Goal: Transaction & Acquisition: Purchase product/service

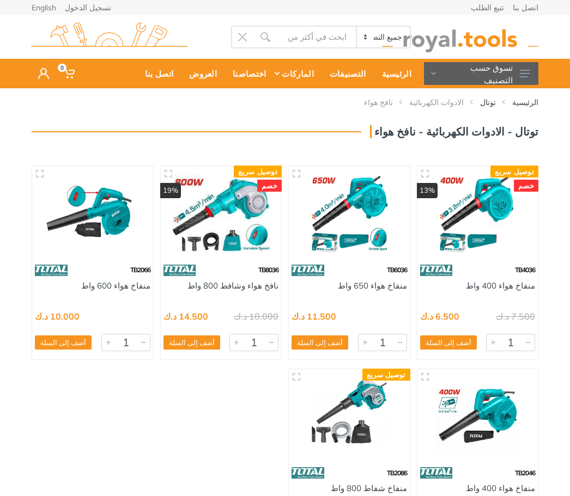
click at [225, 229] on img at bounding box center [221, 213] width 105 height 78
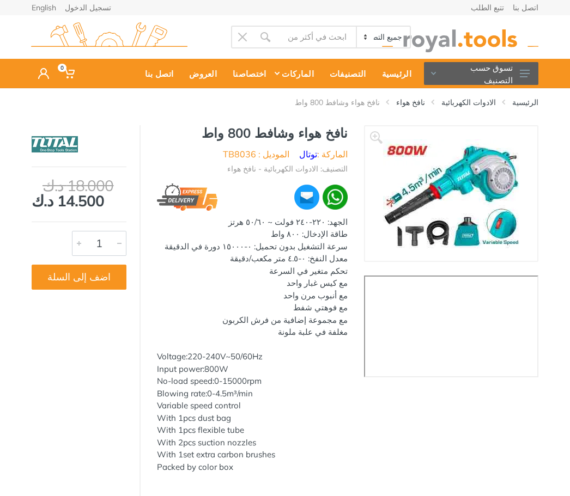
click at [77, 277] on button "اضف إلى السلة" at bounding box center [79, 277] width 95 height 25
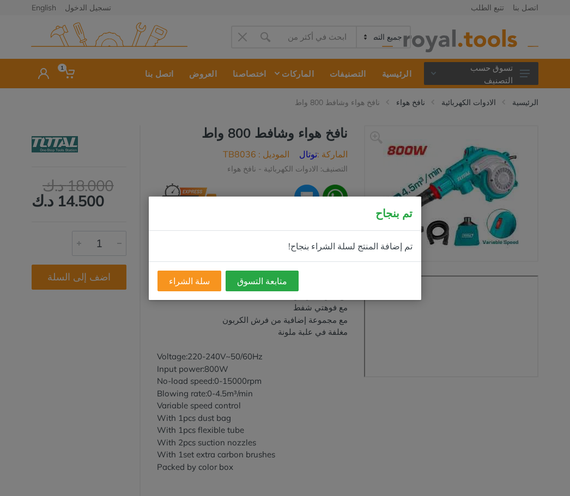
click at [257, 285] on button "متابعة التسوق" at bounding box center [262, 281] width 73 height 21
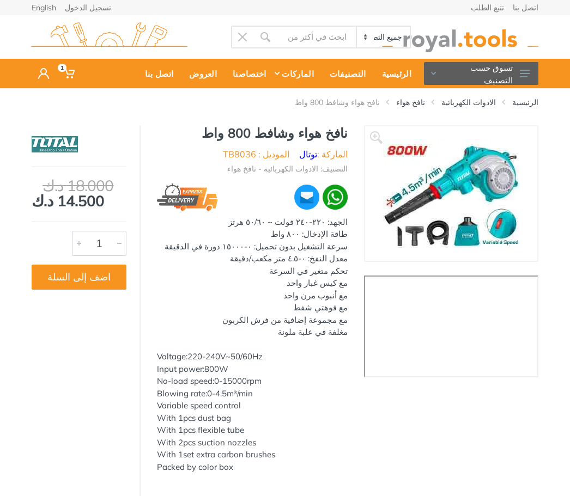
click at [483, 78] on button "تسوق حسب التصنيف" at bounding box center [481, 73] width 114 height 23
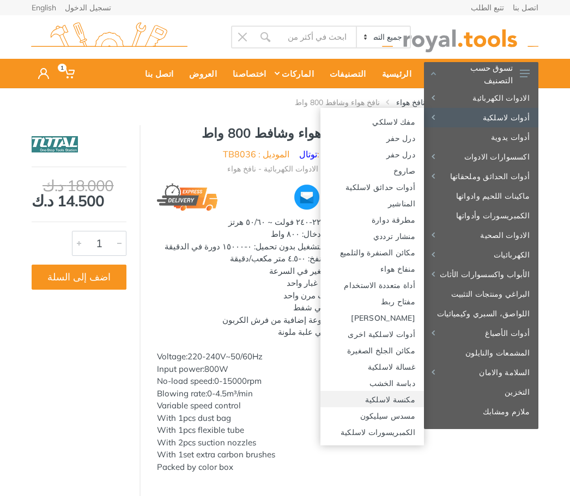
click at [387, 403] on link "مكنسة لاسلكية" at bounding box center [372, 399] width 104 height 16
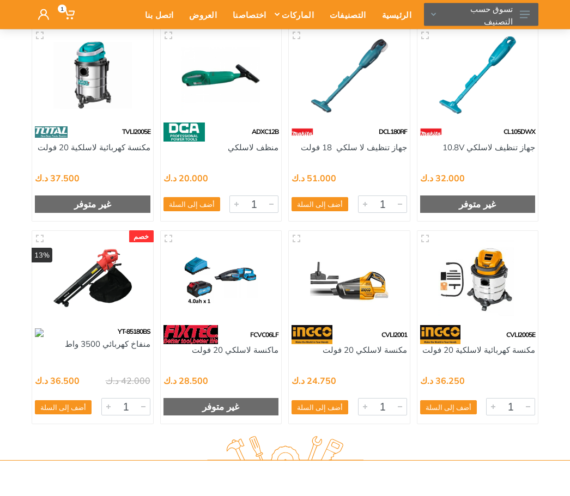
scroll to position [138, 0]
click at [82, 278] on img at bounding box center [92, 278] width 105 height 78
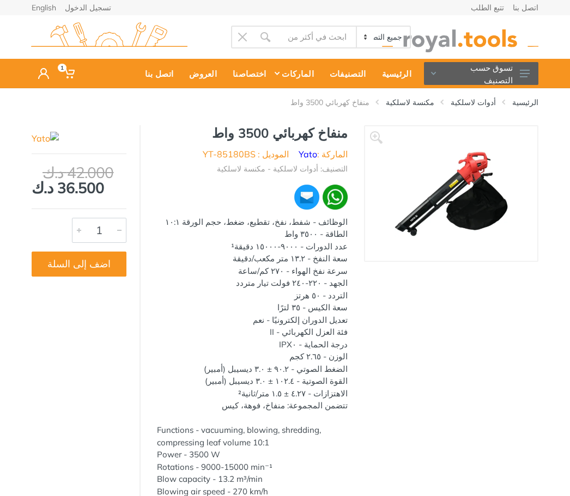
click at [442, 211] on img at bounding box center [451, 193] width 113 height 113
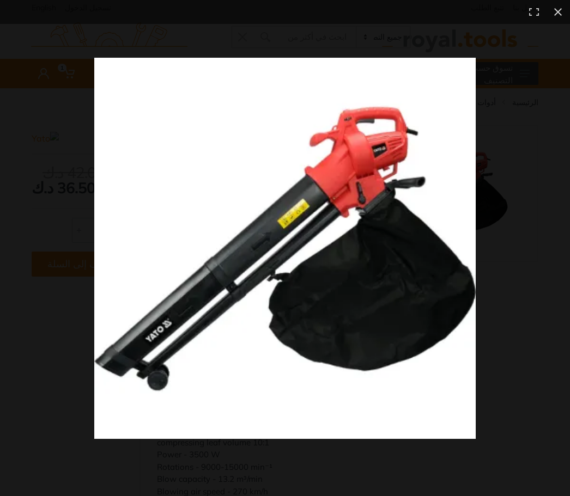
click at [559, 14] on button at bounding box center [558, 12] width 24 height 24
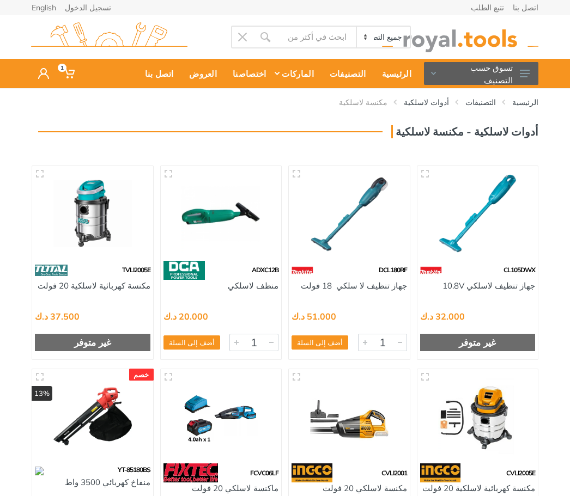
click at [519, 72] on button "تسوق حسب التصنيف" at bounding box center [481, 73] width 114 height 23
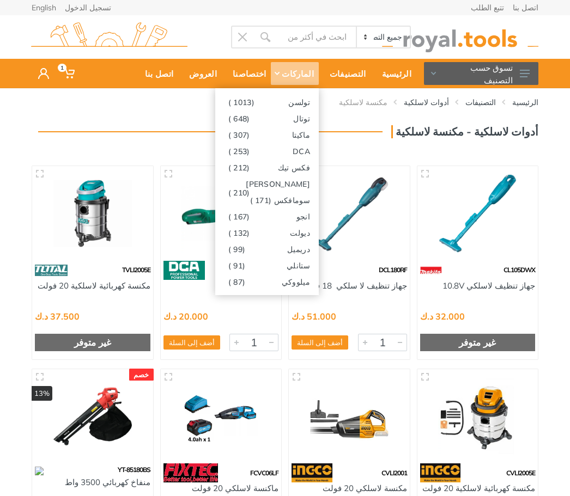
click at [252, 266] on link "ستانلي (91 )" at bounding box center [267, 265] width 104 height 16
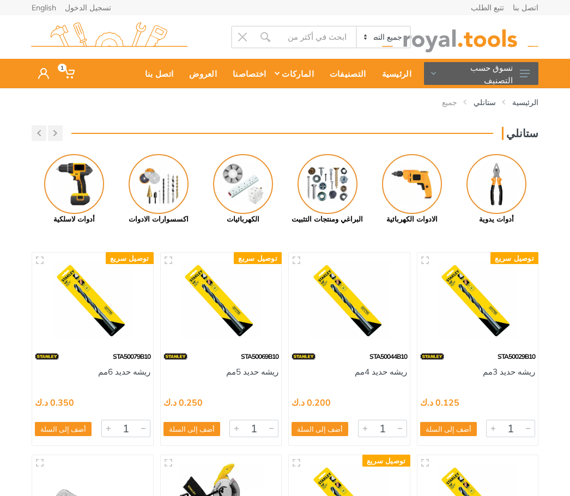
click at [518, 70] on button "تسوق حسب التصنيف" at bounding box center [481, 73] width 114 height 23
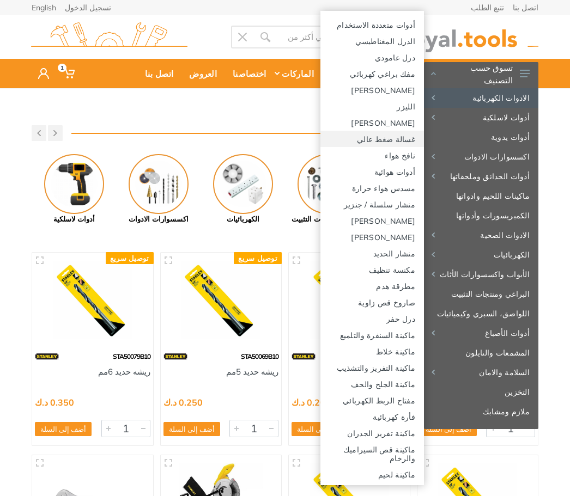
click at [375, 142] on link "غسالة ضغط عالي" at bounding box center [372, 139] width 104 height 16
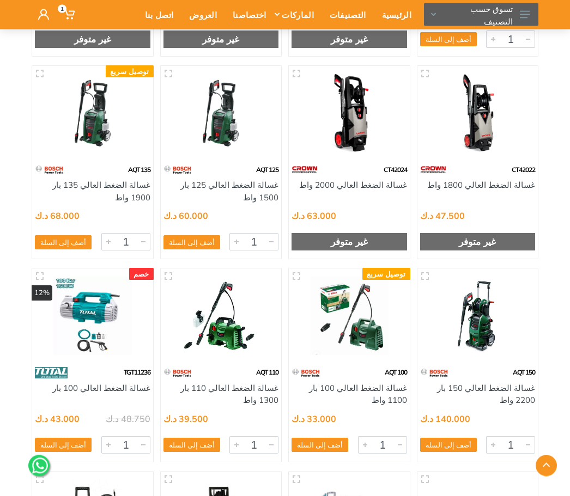
scroll to position [299, 0]
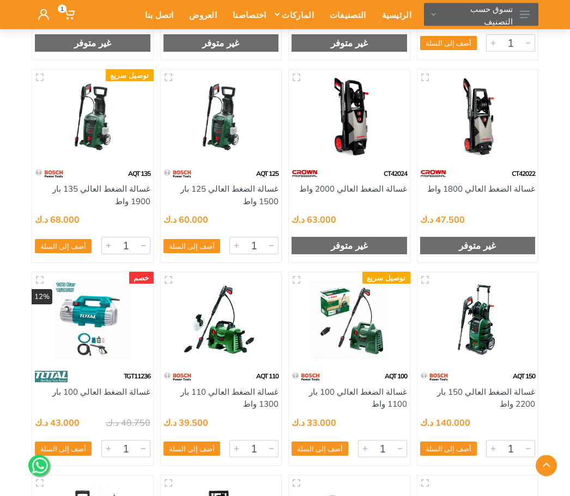
click at [516, 9] on button "تسوق حسب التصنيف" at bounding box center [481, 14] width 114 height 23
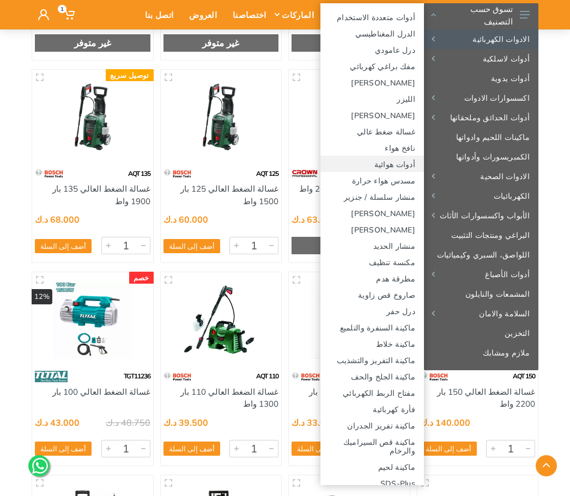
click at [374, 163] on link "أدوات هوائية" at bounding box center [372, 164] width 104 height 16
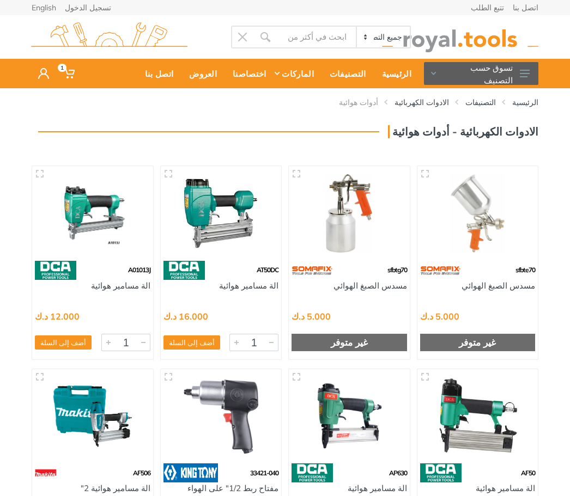
click at [525, 71] on use at bounding box center [525, 74] width 10 height 8
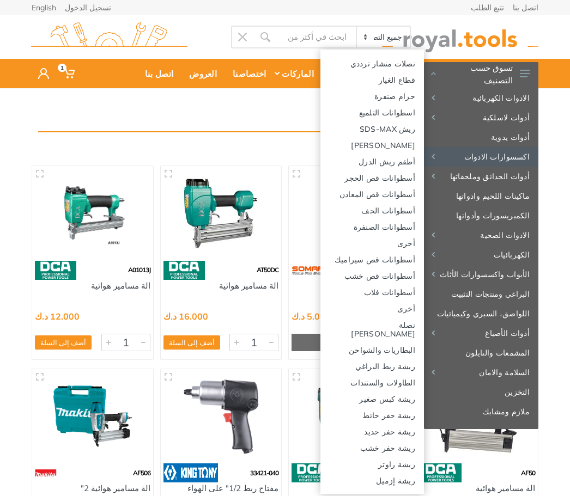
click at [487, 163] on link "اكسسوارات الادوات" at bounding box center [481, 157] width 114 height 20
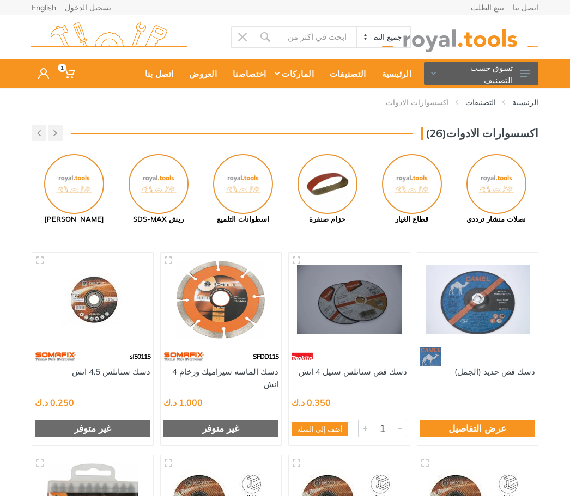
click at [523, 74] on use at bounding box center [525, 74] width 10 height 8
